Goal: Task Accomplishment & Management: Manage account settings

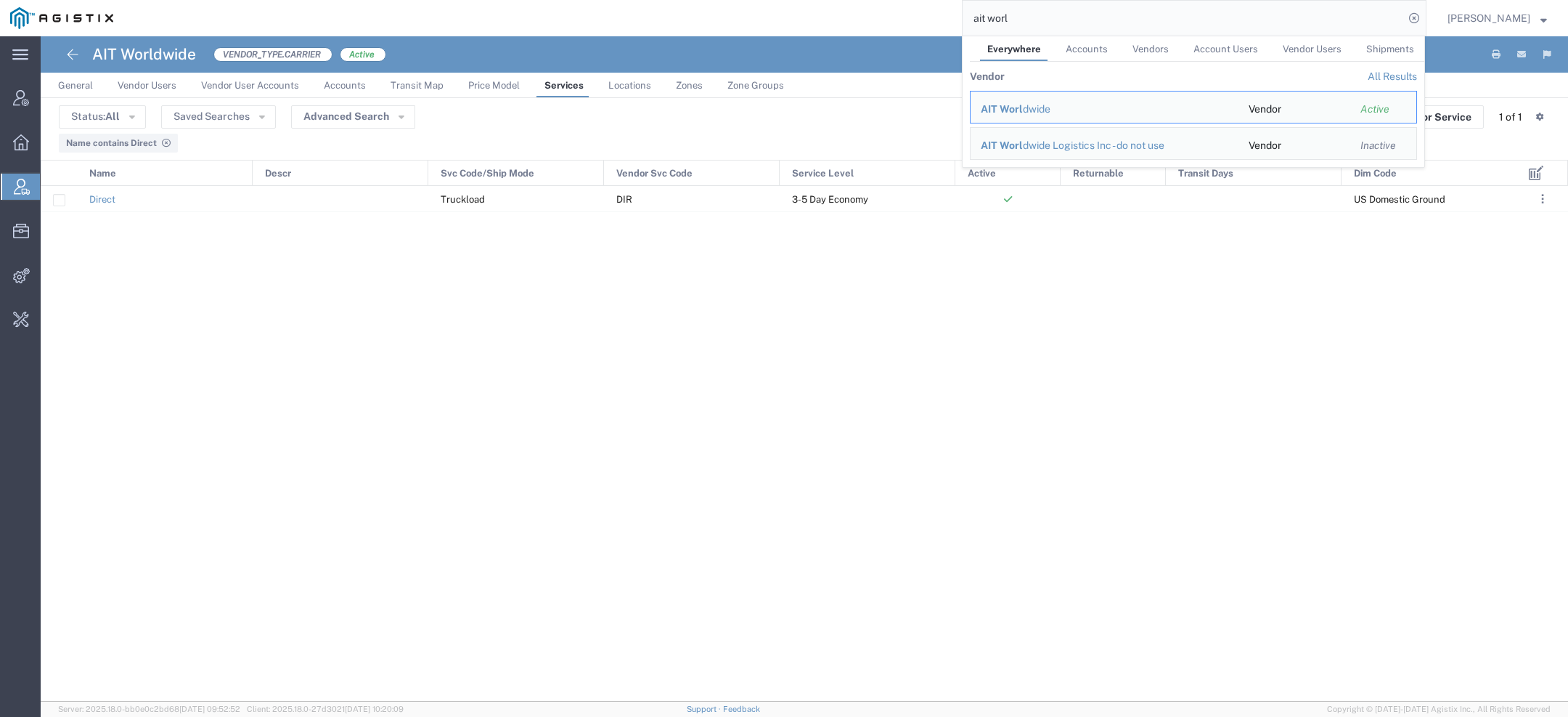
drag, startPoint x: 986, startPoint y: 10, endPoint x: 930, endPoint y: 0, distance: 56.9
click at [931, 0] on div "ait worl Everywhere Accounts Vendors Account Users Vendor Users Shipments Vendo…" at bounding box center [774, 18] width 1303 height 36
click at [1007, 108] on span "Accord Bio" at bounding box center [1007, 109] width 54 height 12
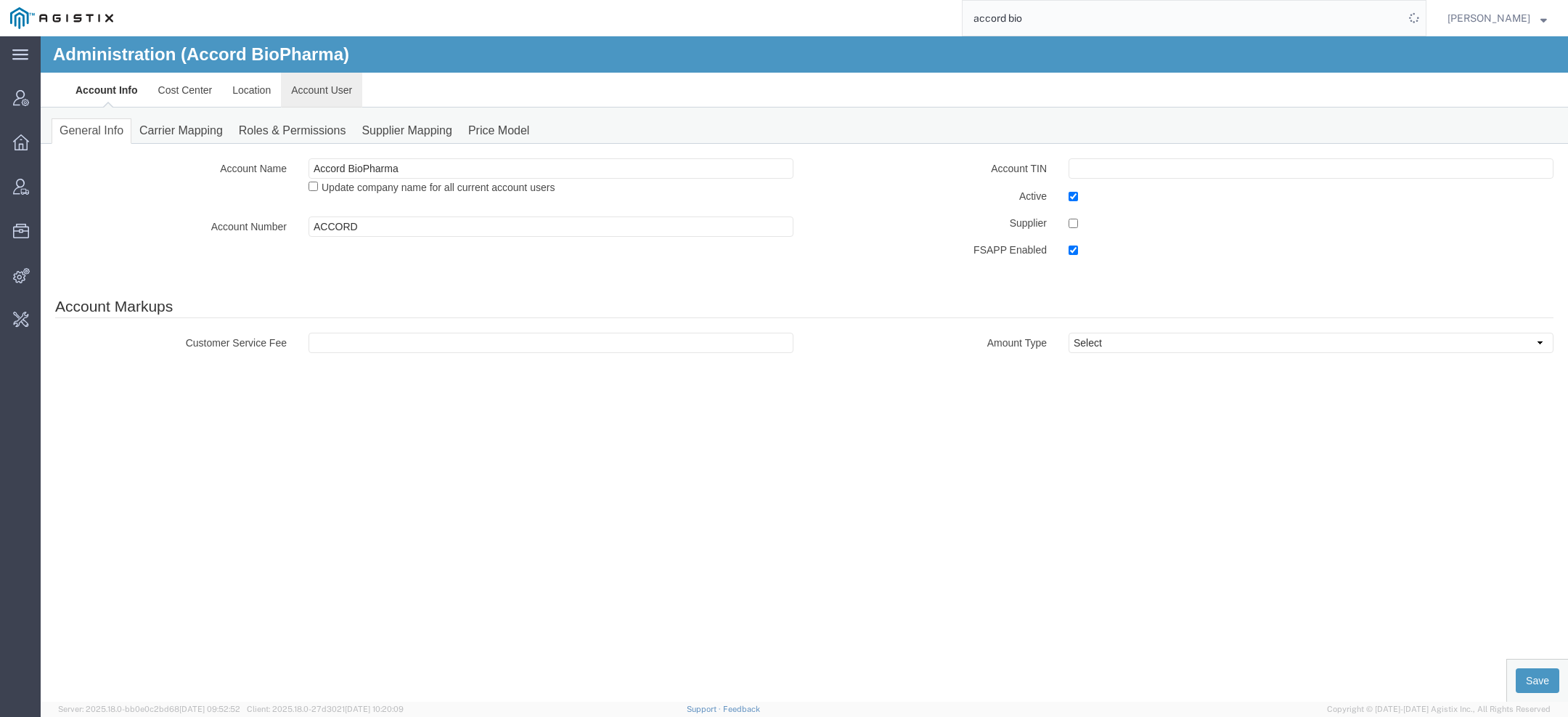
click at [336, 96] on link "Account User" at bounding box center [321, 90] width 81 height 35
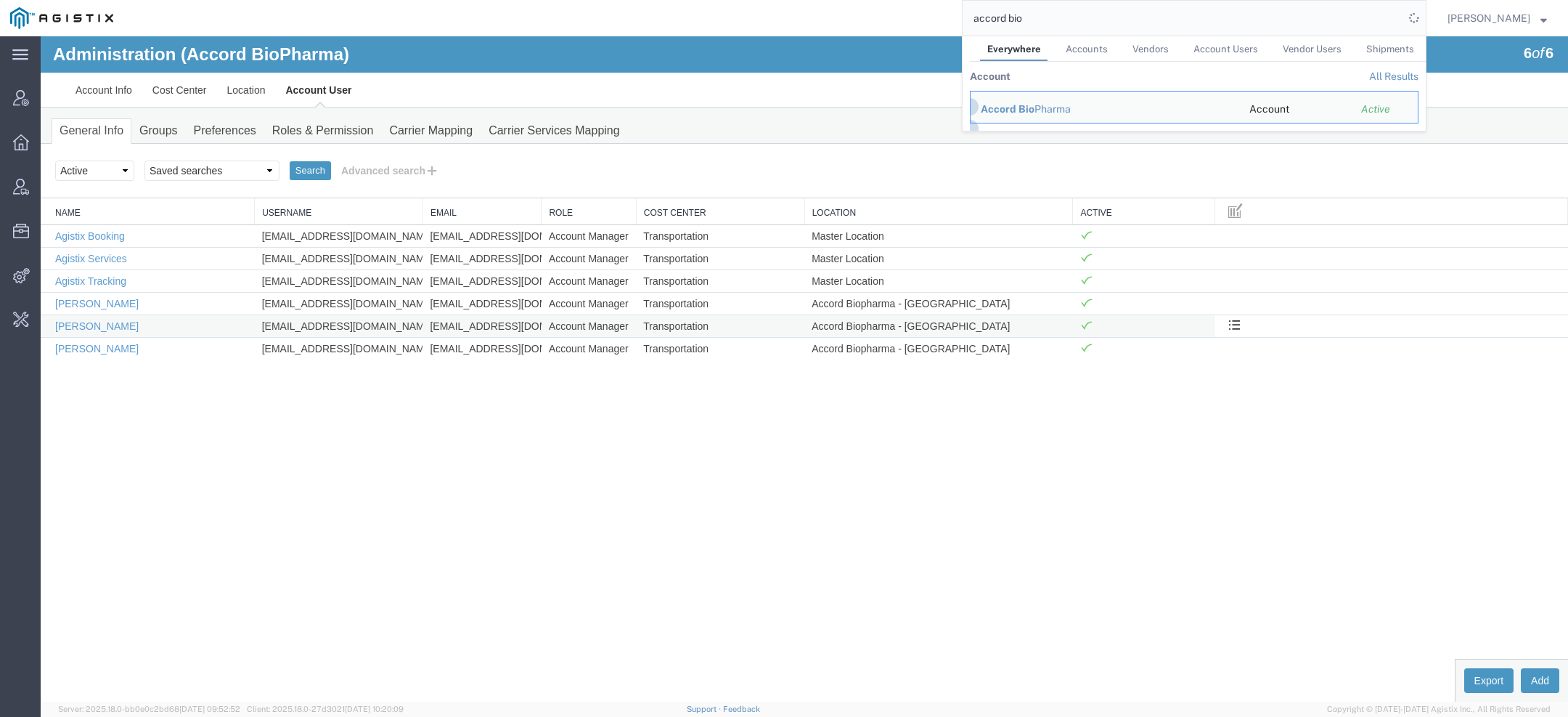
click at [292, 323] on td "[EMAIL_ADDRESS][DOMAIN_NAME]" at bounding box center [339, 326] width 168 height 22
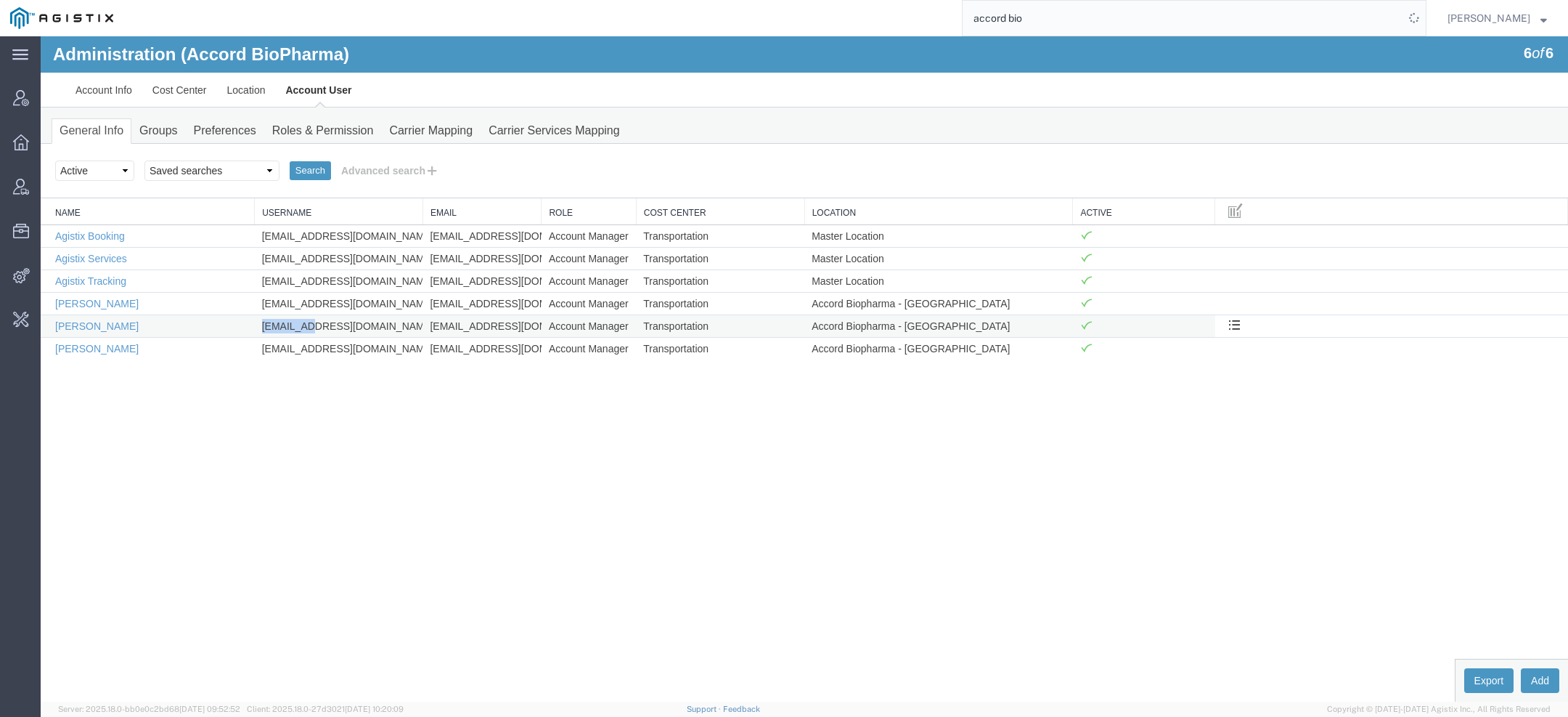
click at [292, 323] on td "[EMAIL_ADDRESS][DOMAIN_NAME]" at bounding box center [339, 326] width 168 height 22
copy td "[EMAIL_ADDRESS][DOMAIN_NAME]"
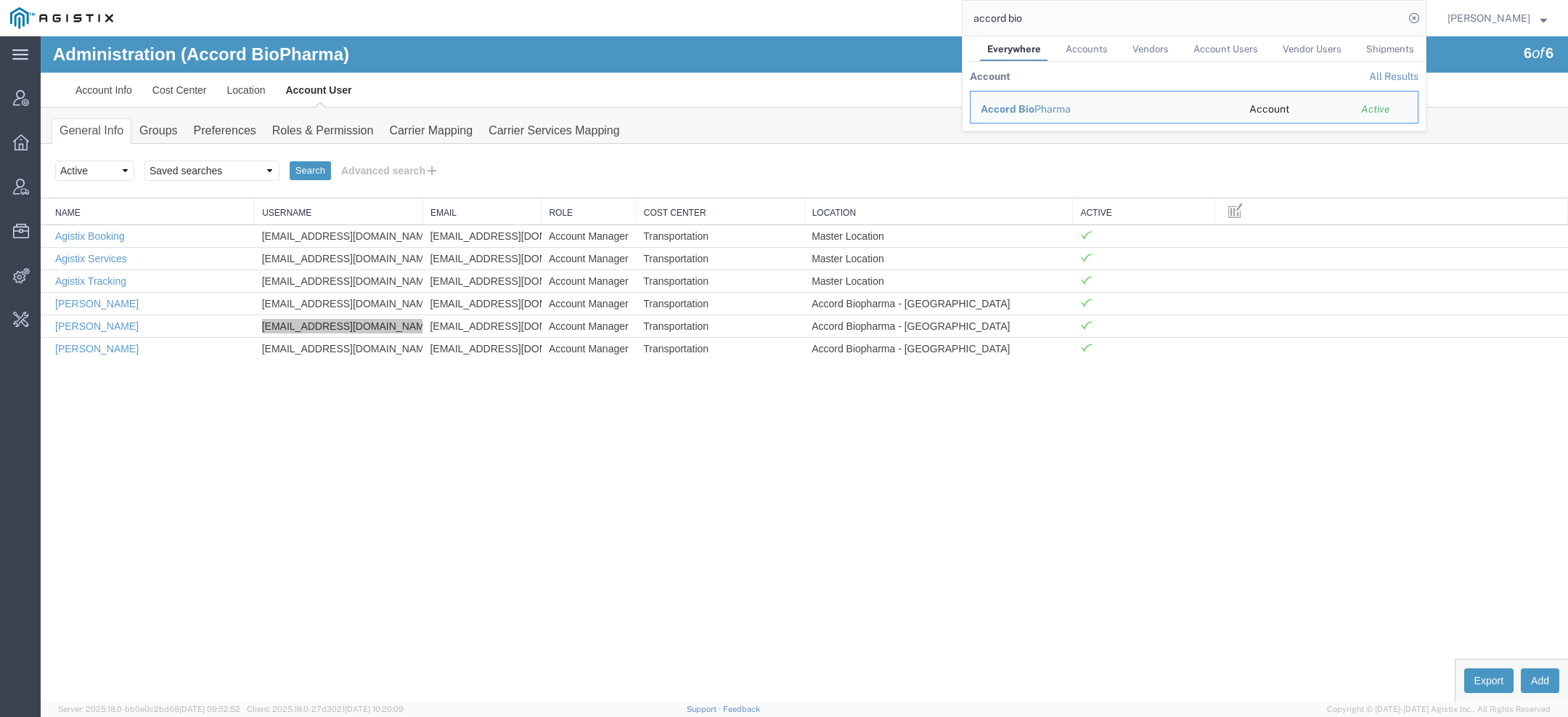
drag, startPoint x: 1030, startPoint y: 20, endPoint x: 678, endPoint y: 20, distance: 352.0
click at [704, 20] on div "accord bio Everywhere Accounts Vendors Account Users Vendor Users Shipments Acc…" at bounding box center [774, 18] width 1303 height 36
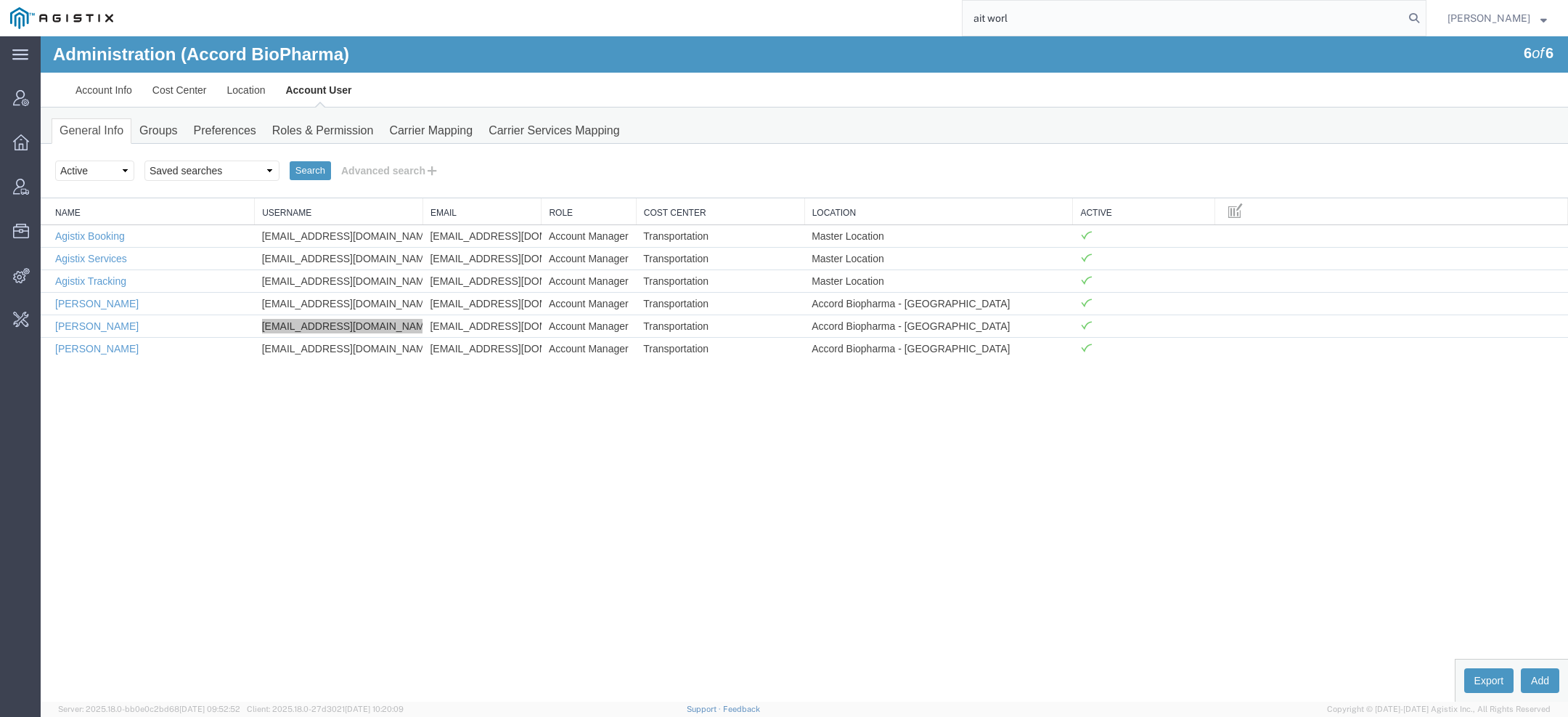
type input "ait worl"
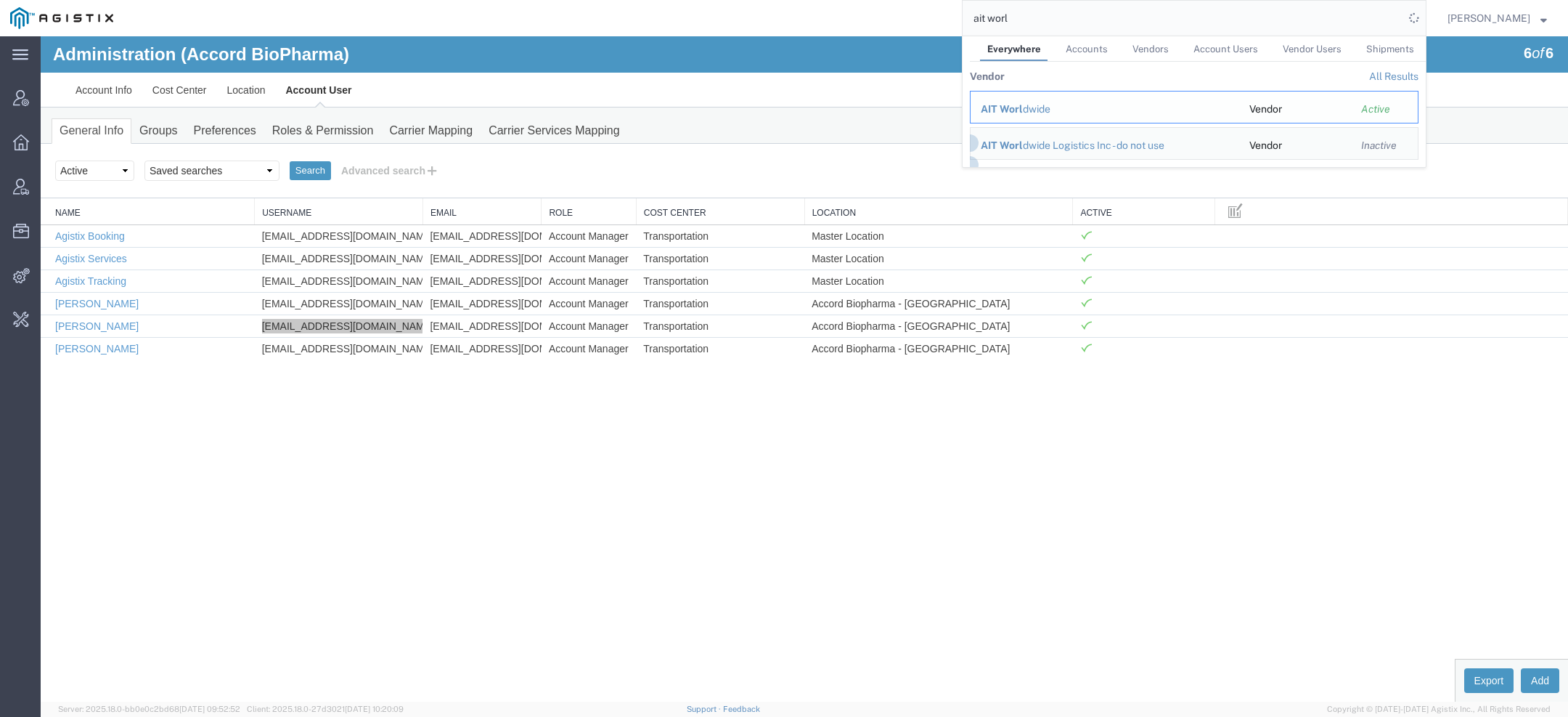
click at [1002, 102] on div "AIT Worl dwide" at bounding box center [1105, 110] width 248 height 16
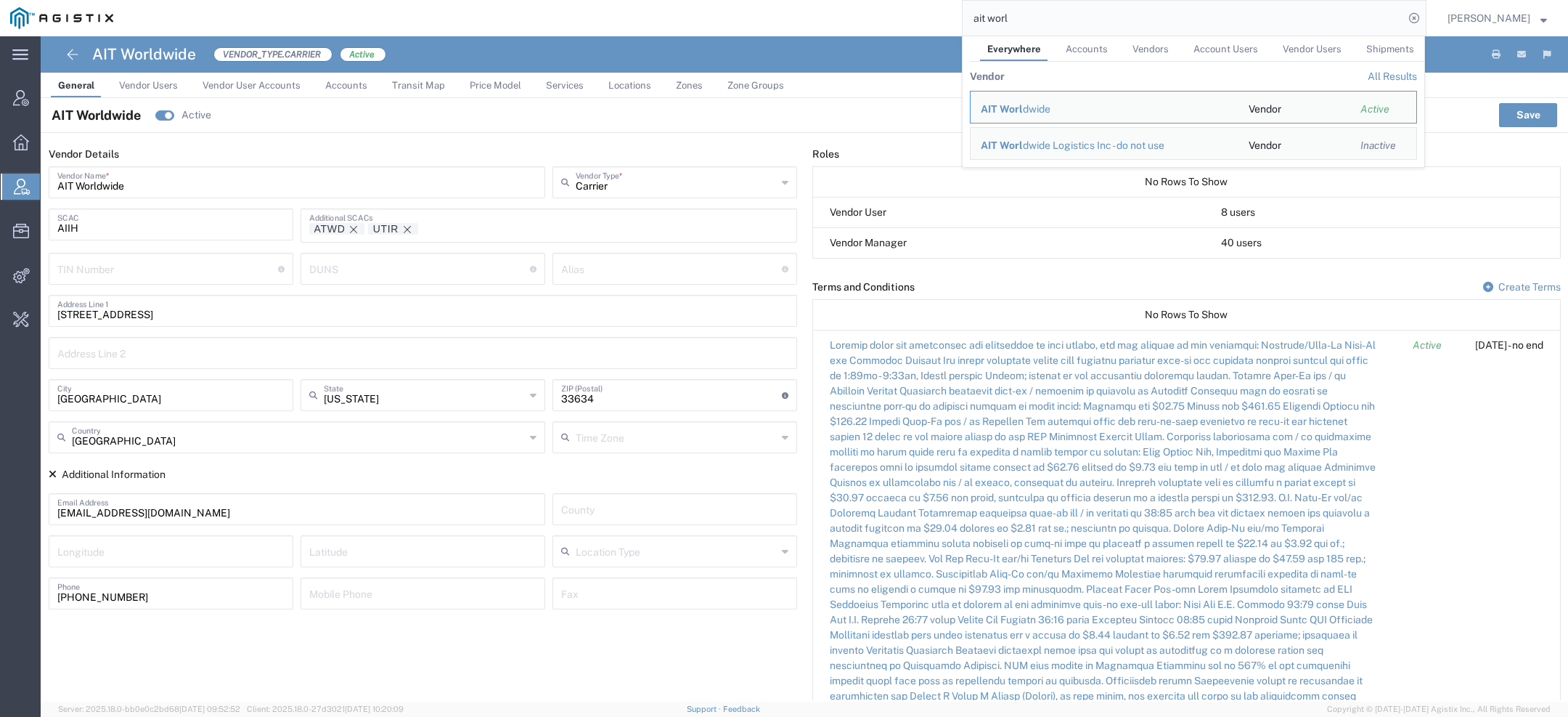
click at [548, 93] on link "Services" at bounding box center [564, 85] width 52 height 25
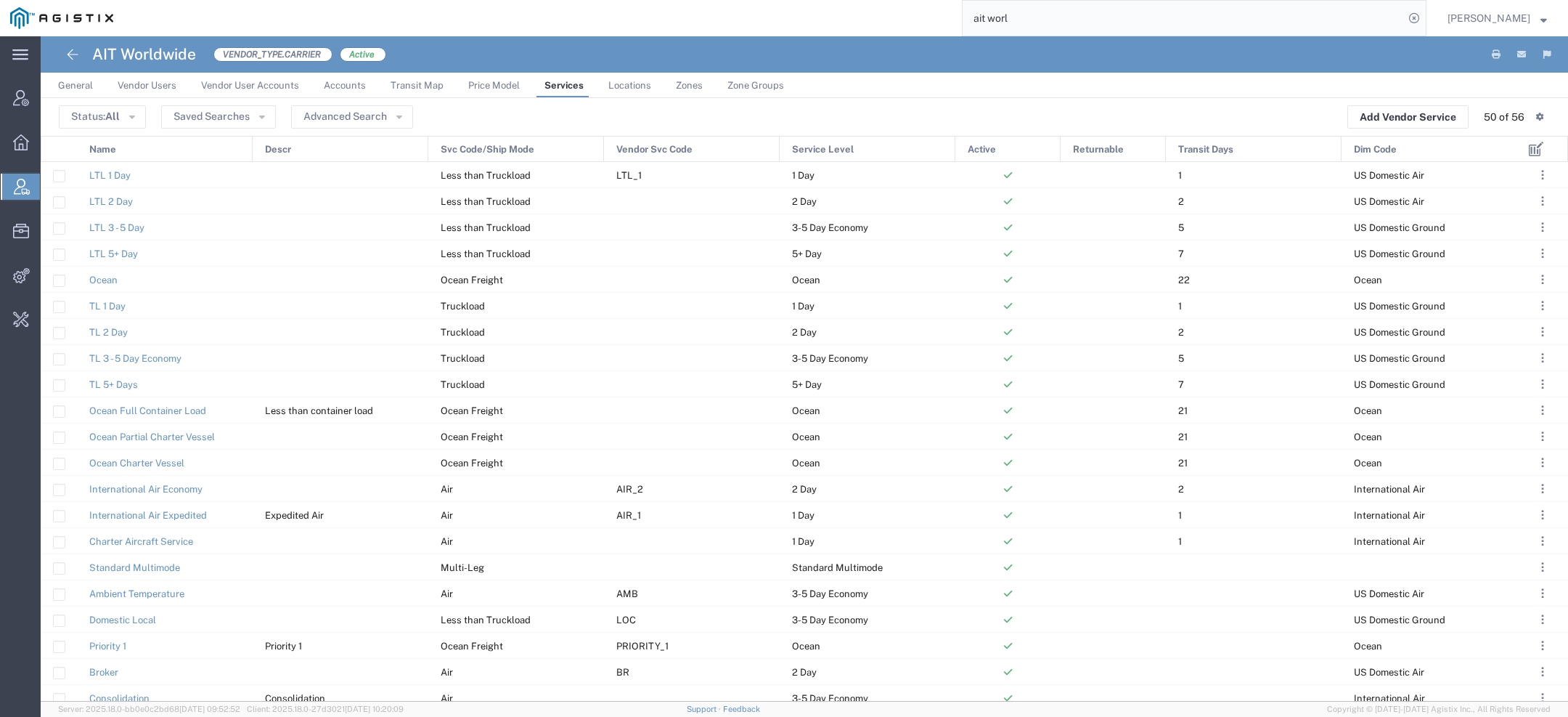
click at [709, 147] on div "Vendor Svc Code" at bounding box center [693, 150] width 176 height 26
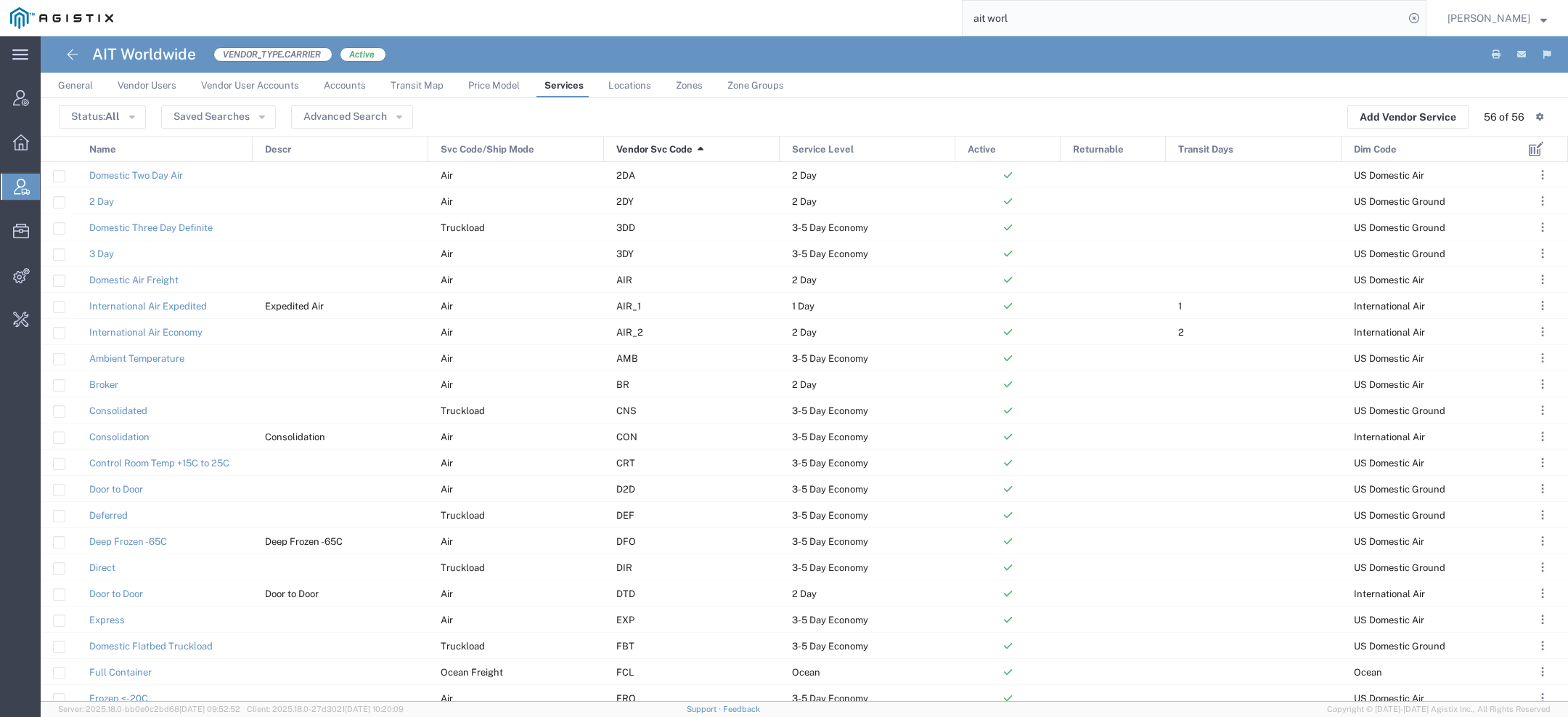
click at [1533, 149] on icon at bounding box center [1536, 149] width 16 height 15
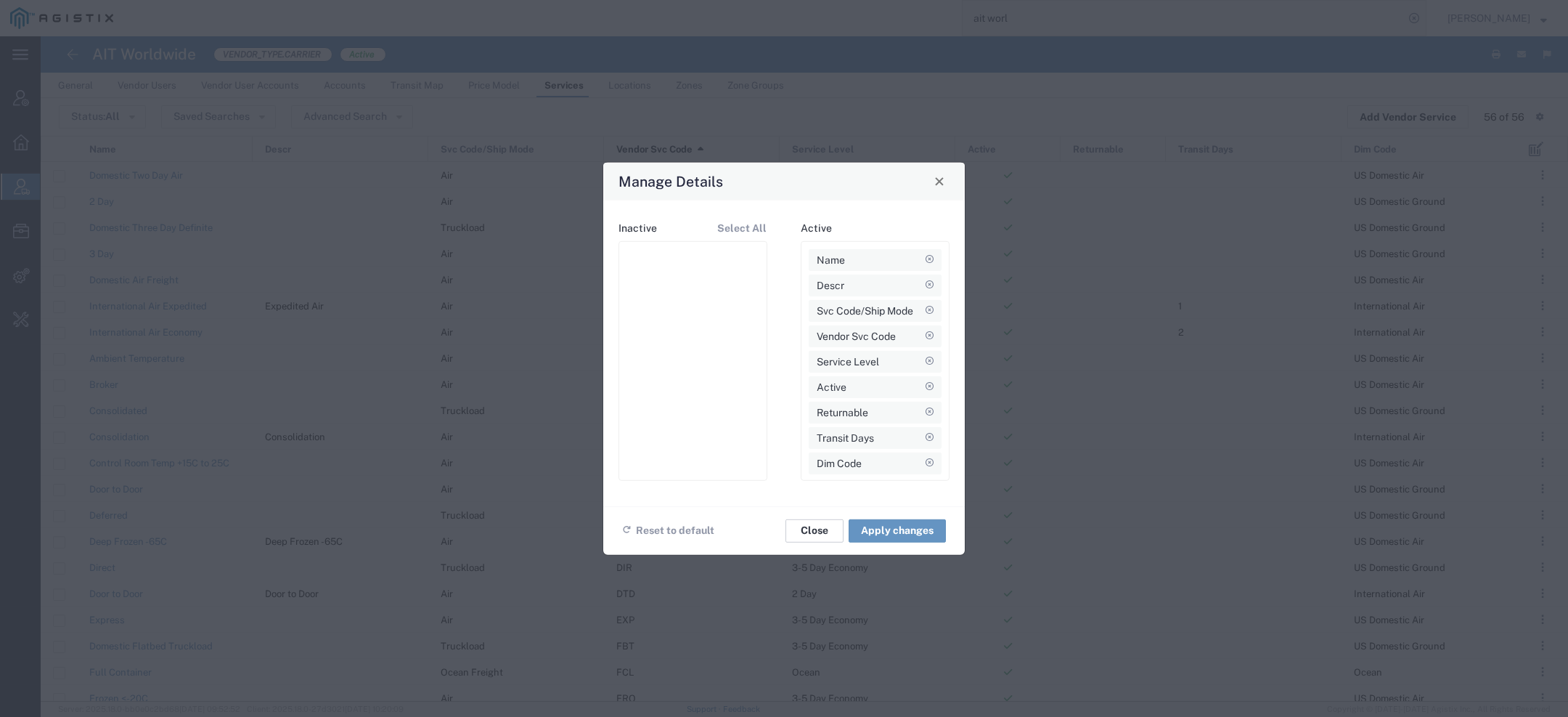
click at [819, 527] on button "Close" at bounding box center [813, 530] width 58 height 23
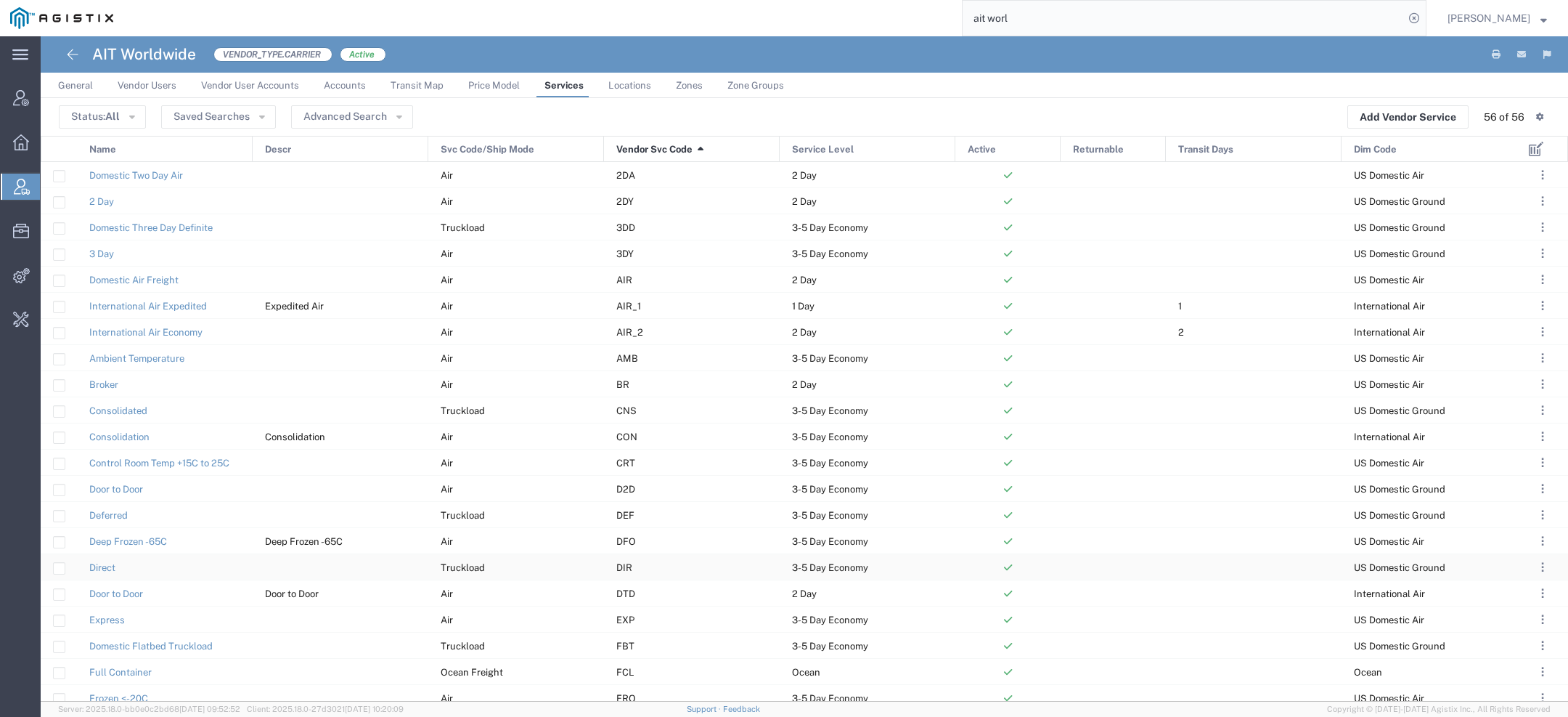
drag, startPoint x: 58, startPoint y: 146, endPoint x: 748, endPoint y: 555, distance: 802.1
click at [748, 555] on div "Name Descr Svc Code/Ship Mode Vendor Svc Code 1 Service Level Active Returnable…" at bounding box center [805, 419] width 1527 height 565
drag, startPoint x: 65, startPoint y: 143, endPoint x: 502, endPoint y: 581, distance: 618.7
click at [513, 593] on div "Name Descr Svc Code/Ship Mode Vendor Svc Code 1 Service Level Active Returnable…" at bounding box center [805, 419] width 1527 height 565
drag, startPoint x: 65, startPoint y: 146, endPoint x: 367, endPoint y: 512, distance: 474.5
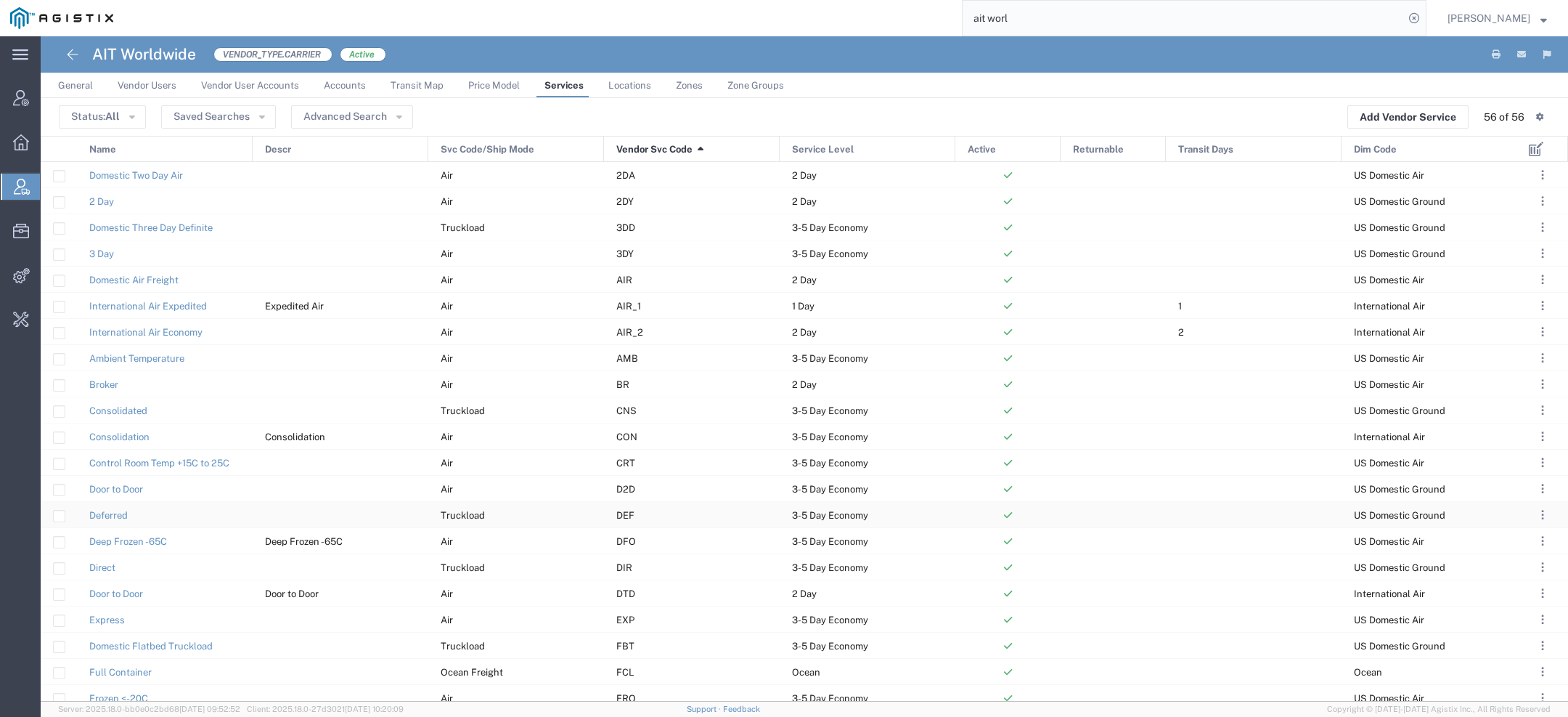
click at [367, 513] on div "Name Descr Svc Code/Ship Mode Vendor Svc Code 1 Service Level Active Returnable…" at bounding box center [805, 419] width 1527 height 565
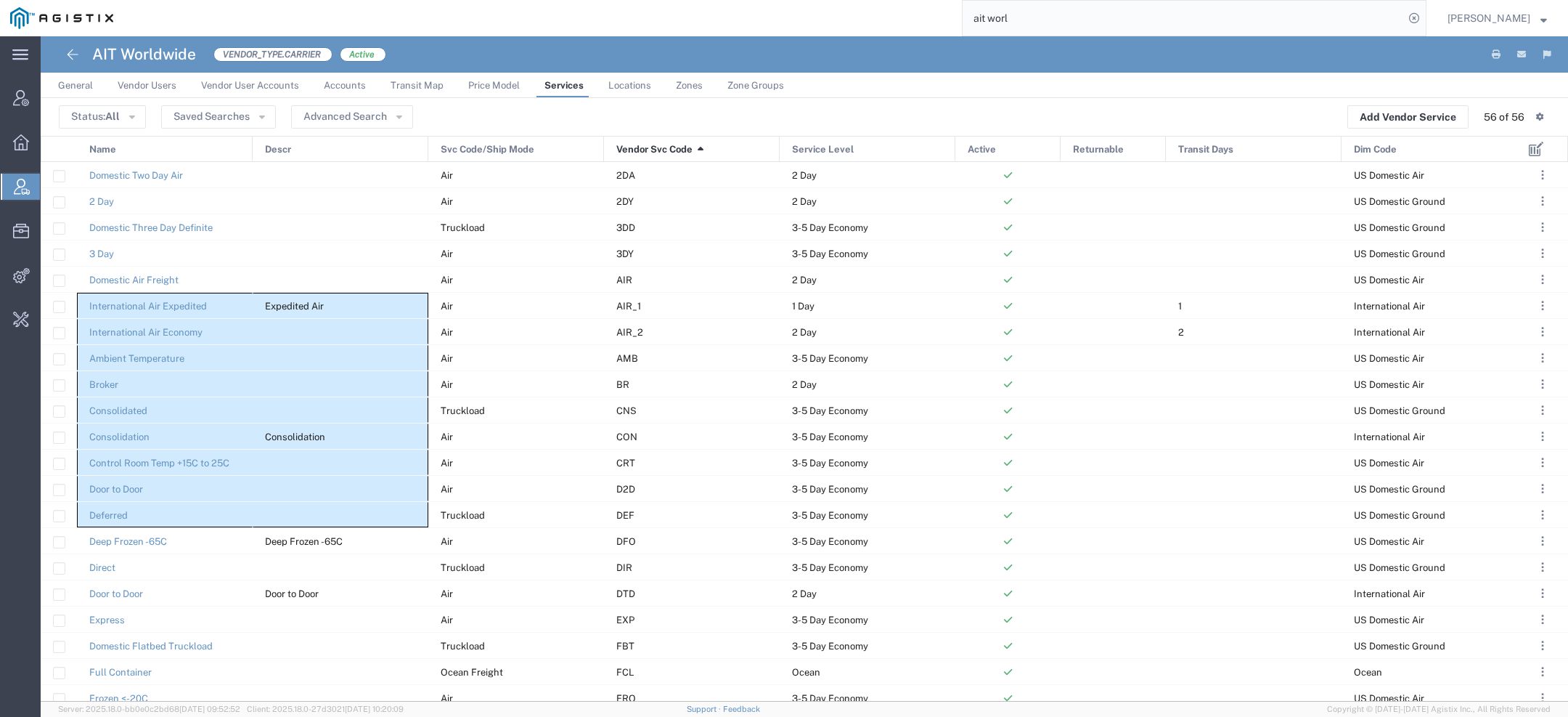
drag, startPoint x: 367, startPoint y: 512, endPoint x: 195, endPoint y: 186, distance: 368.6
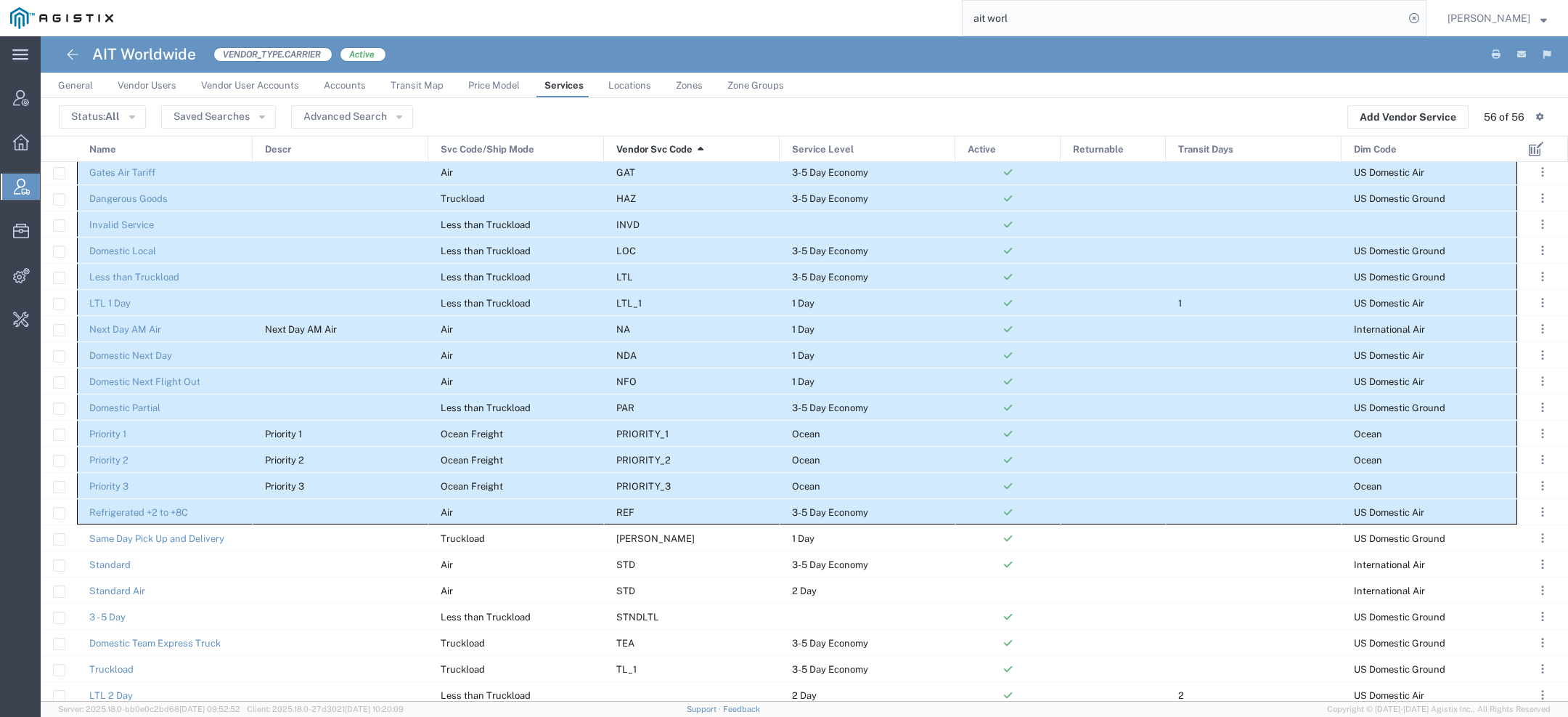
scroll to position [636, 0]
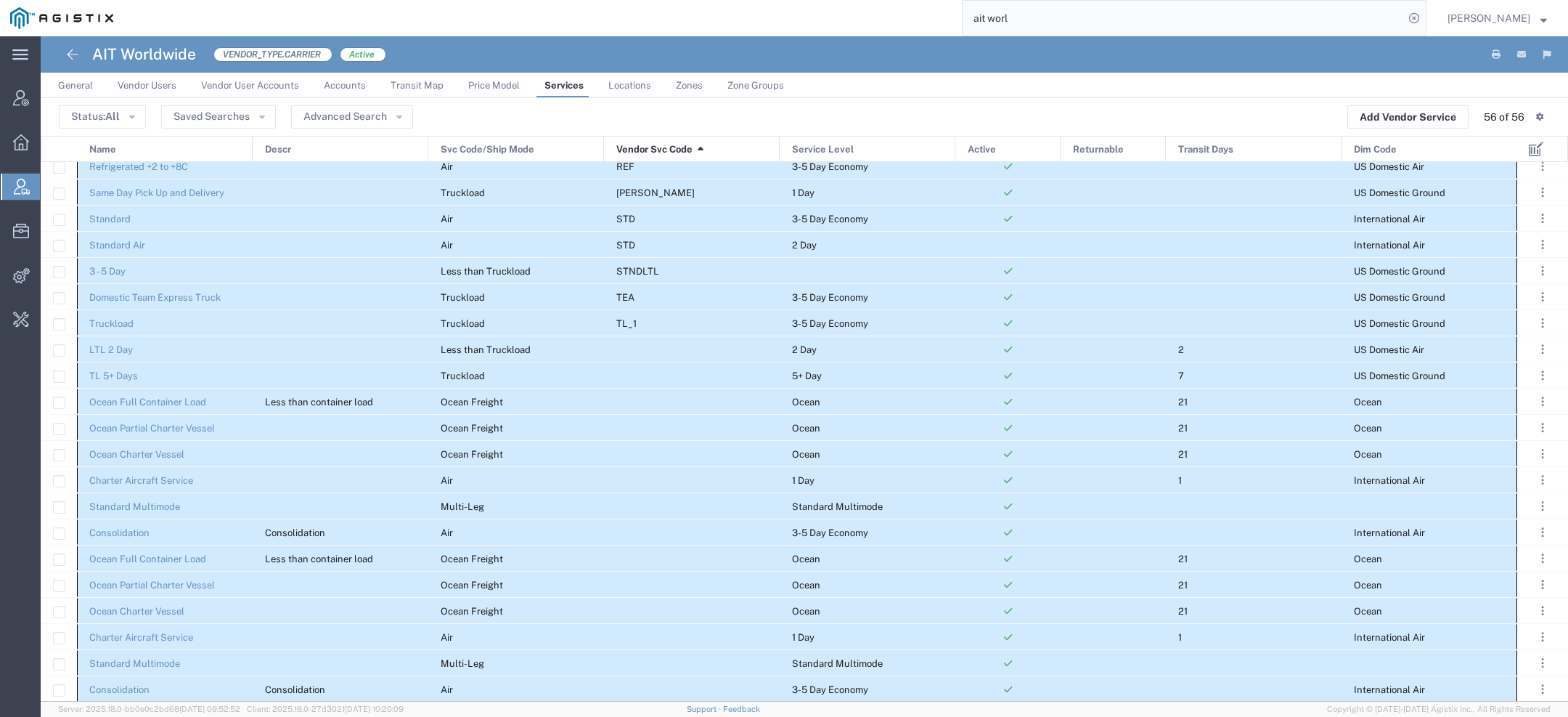
drag, startPoint x: 77, startPoint y: 166, endPoint x: 1403, endPoint y: 685, distance: 1424.0
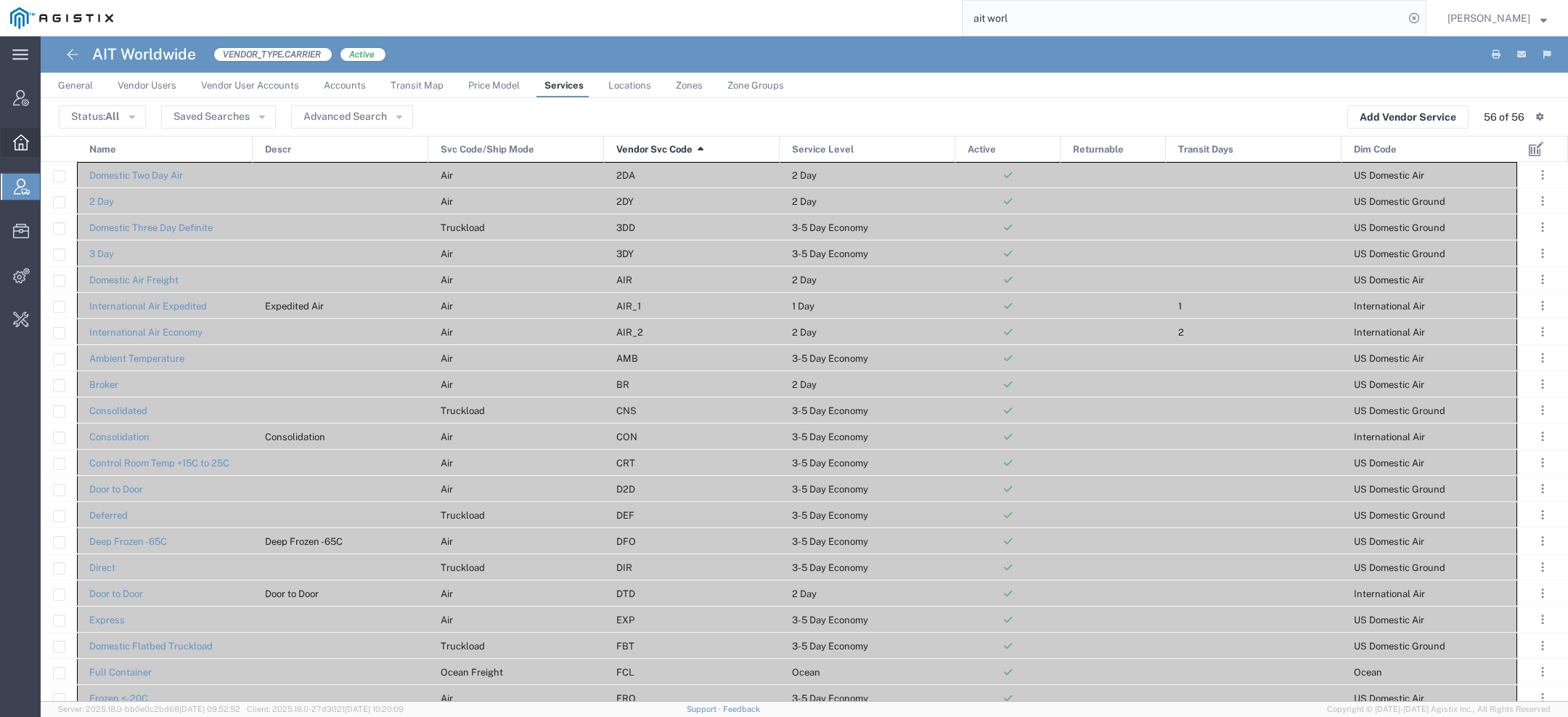
drag, startPoint x: 158, startPoint y: 143, endPoint x: 1, endPoint y: 144, distance: 157.0
click at [1, 144] on div "main_menu Created with Sketch. Collapse Menu Account Manager Overview Vendor Ma…" at bounding box center [784, 377] width 1568 height 681
click at [239, 53] on span "VENDOR_TYPE.CARRIER" at bounding box center [273, 54] width 119 height 15
copy span "N"
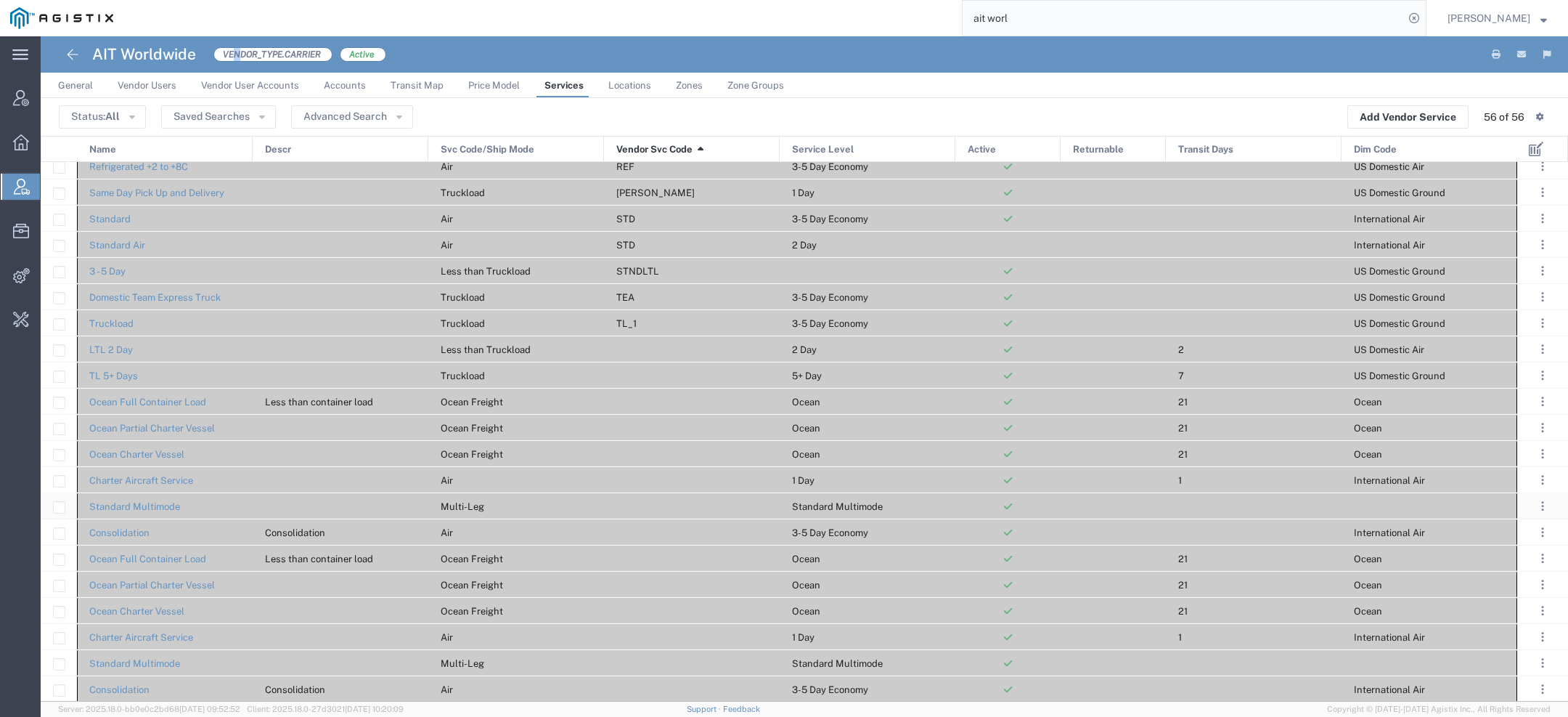
scroll to position [0, 0]
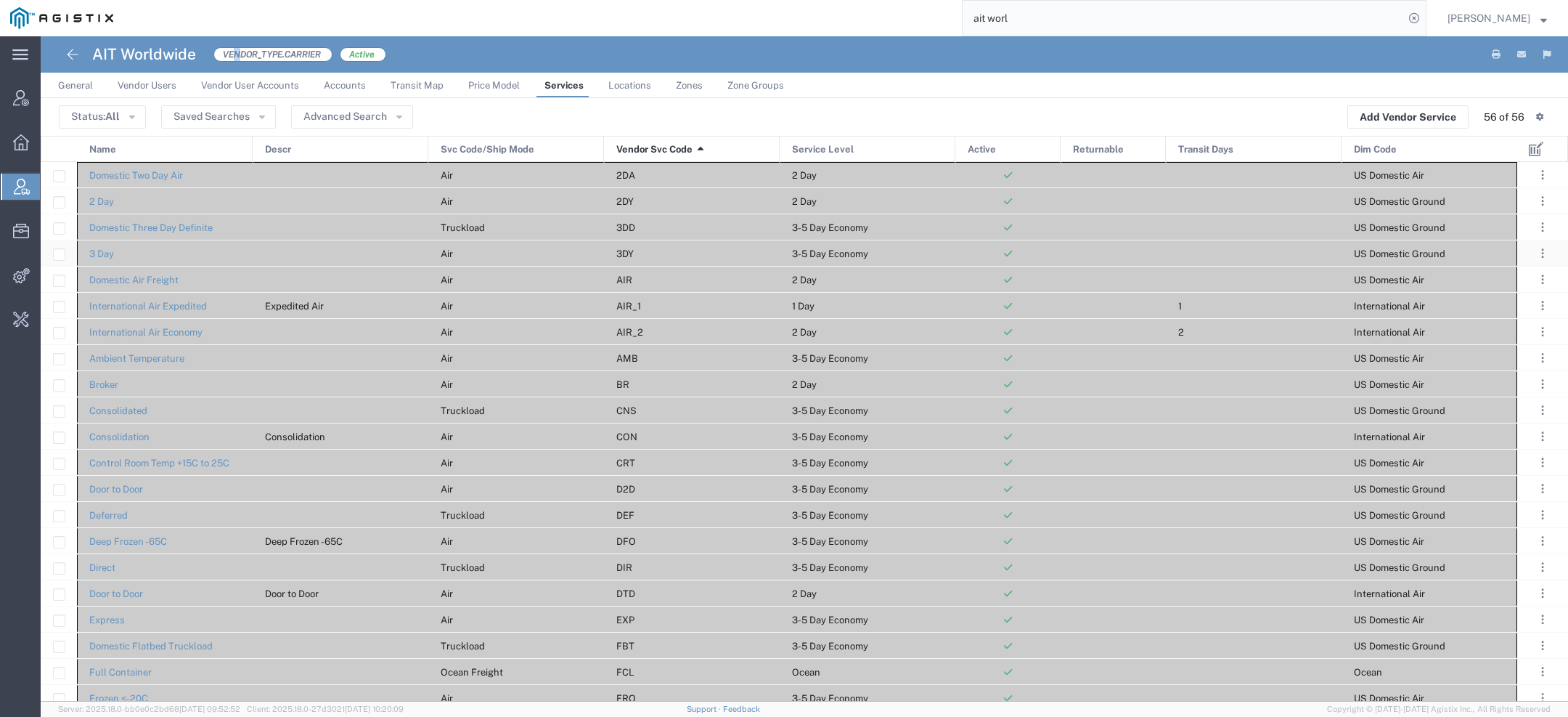
click at [1230, 279] on div at bounding box center [1254, 280] width 176 height 25
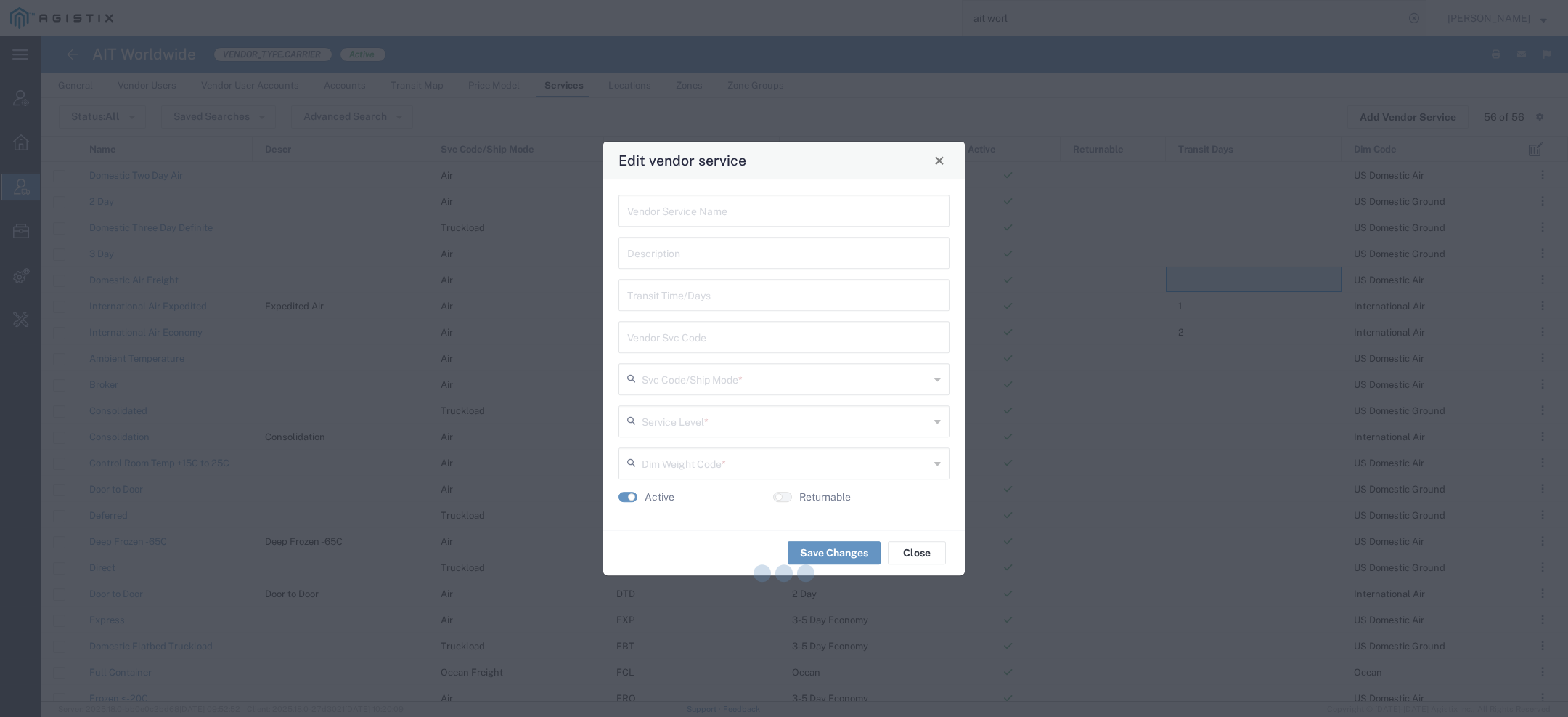
click at [929, 159] on div "Edit vendor service" at bounding box center [784, 160] width 362 height 38
type input "Domestic Air Freight"
type input "AIR"
type input "Air"
type input "2 Day"
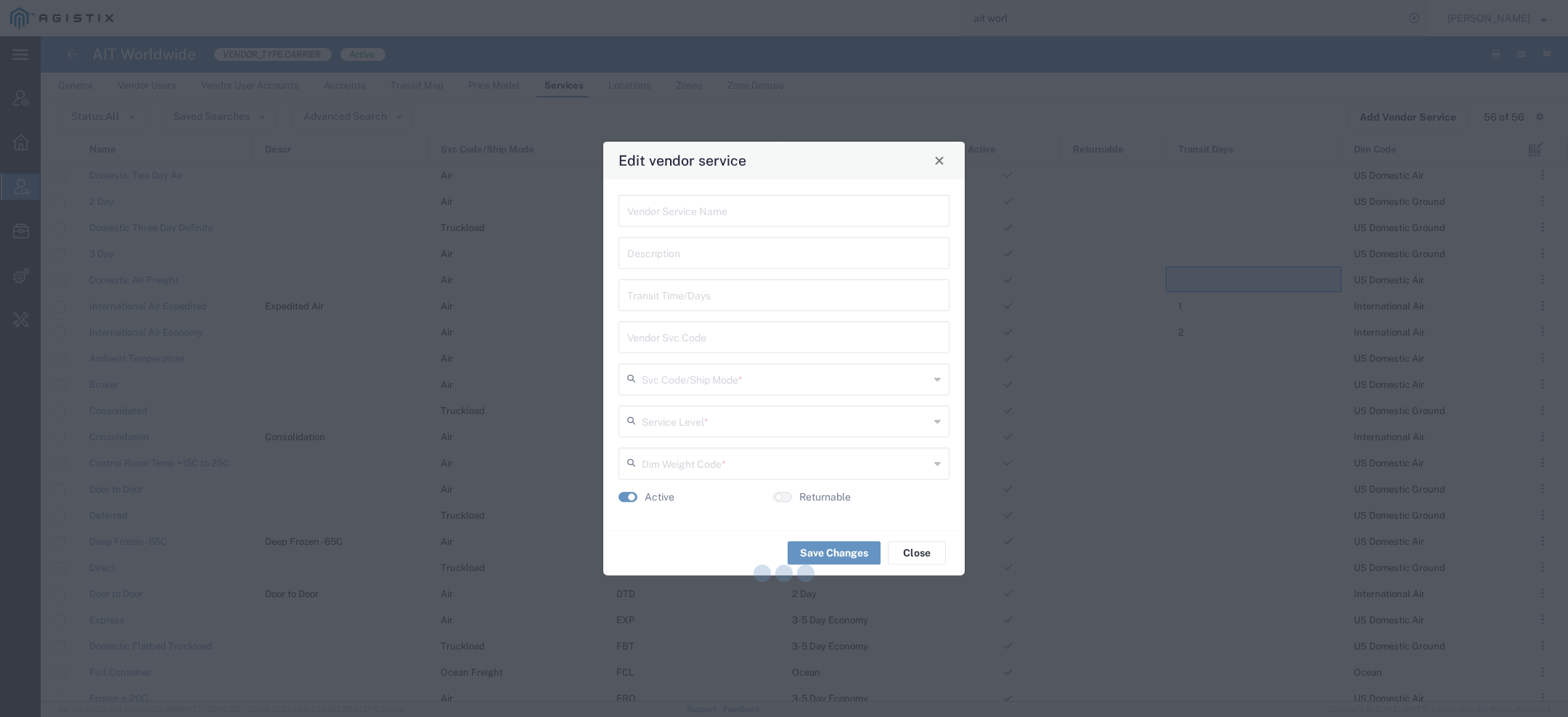
type input "US Domestic Air"
click at [939, 163] on span "Close" at bounding box center [939, 160] width 10 height 10
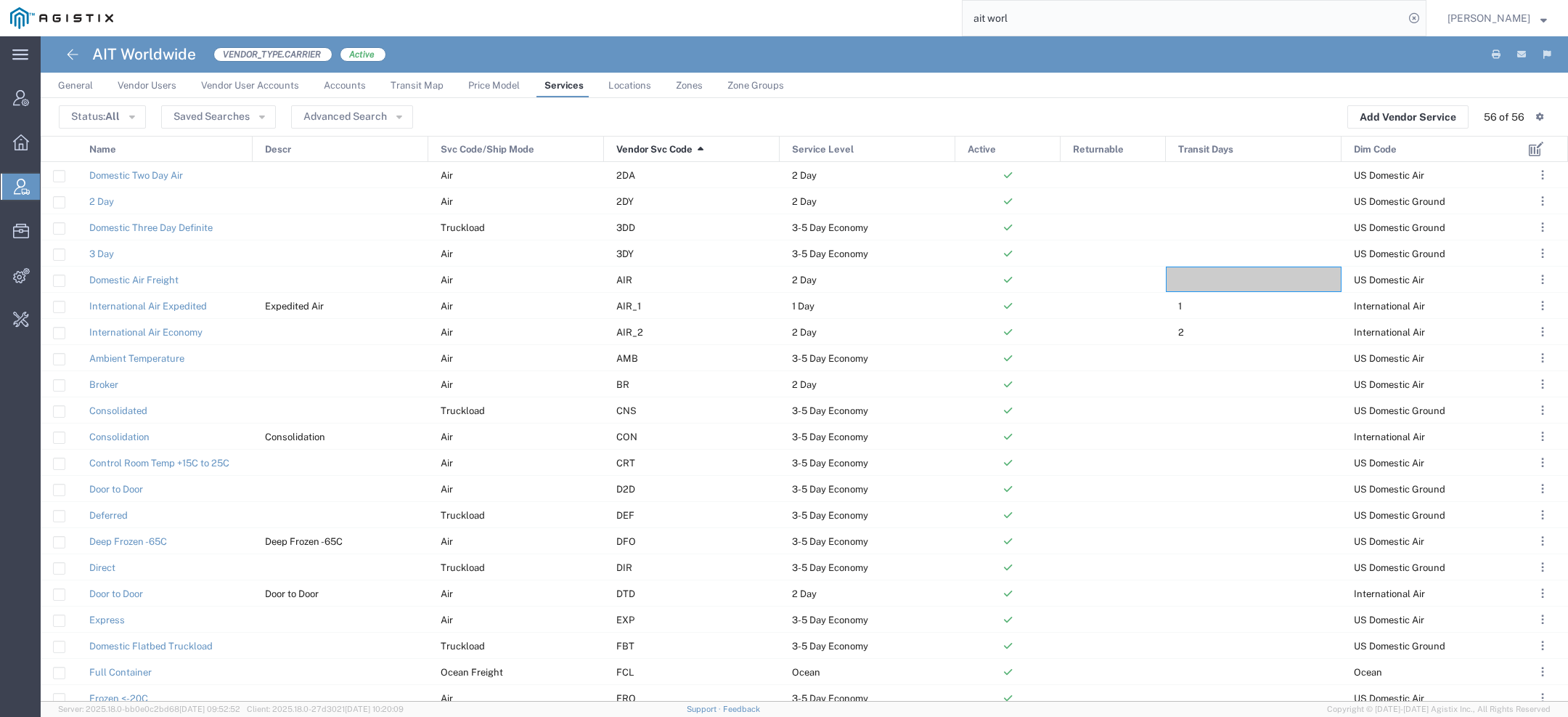
click at [1374, 151] on span "Dim Code" at bounding box center [1375, 150] width 43 height 26
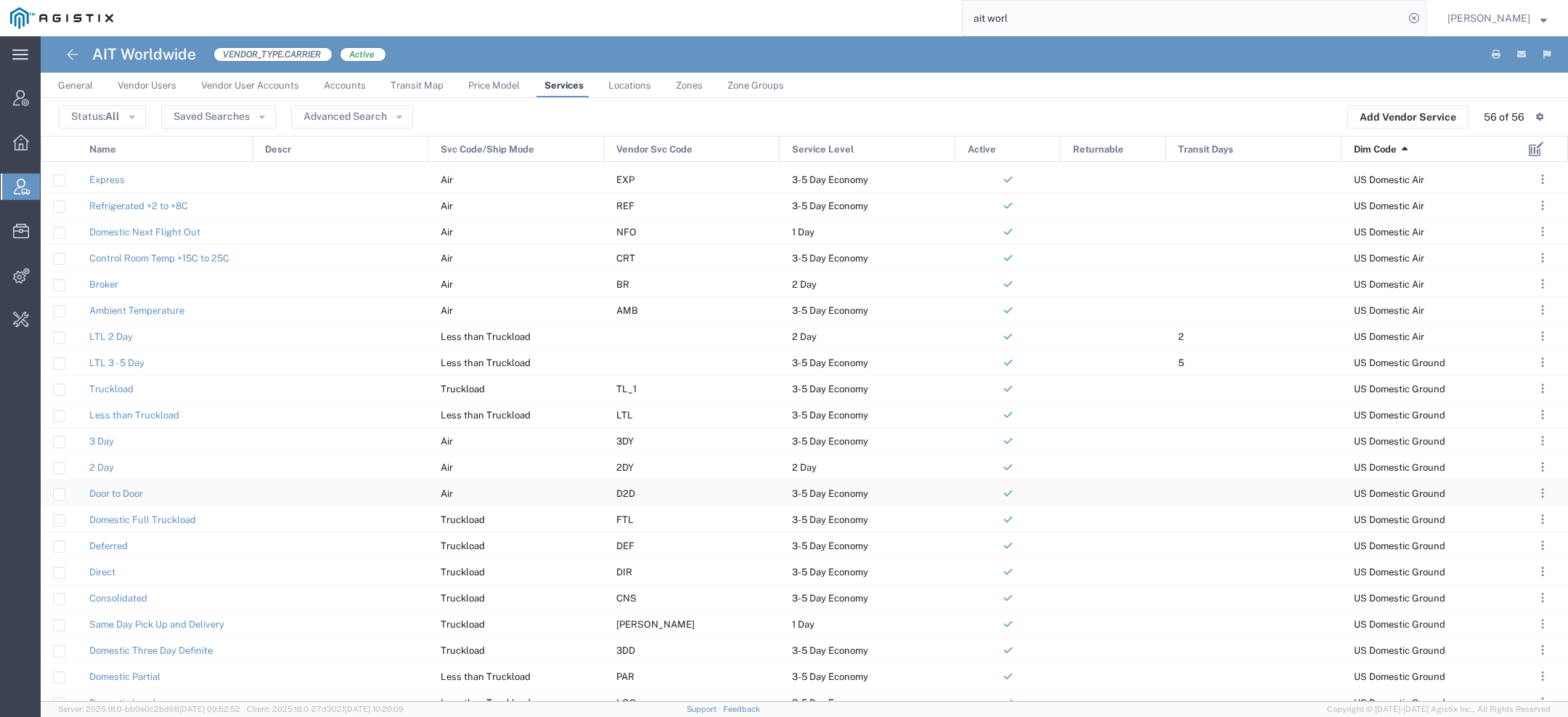
scroll to position [645, 0]
